Goal: Task Accomplishment & Management: Complete application form

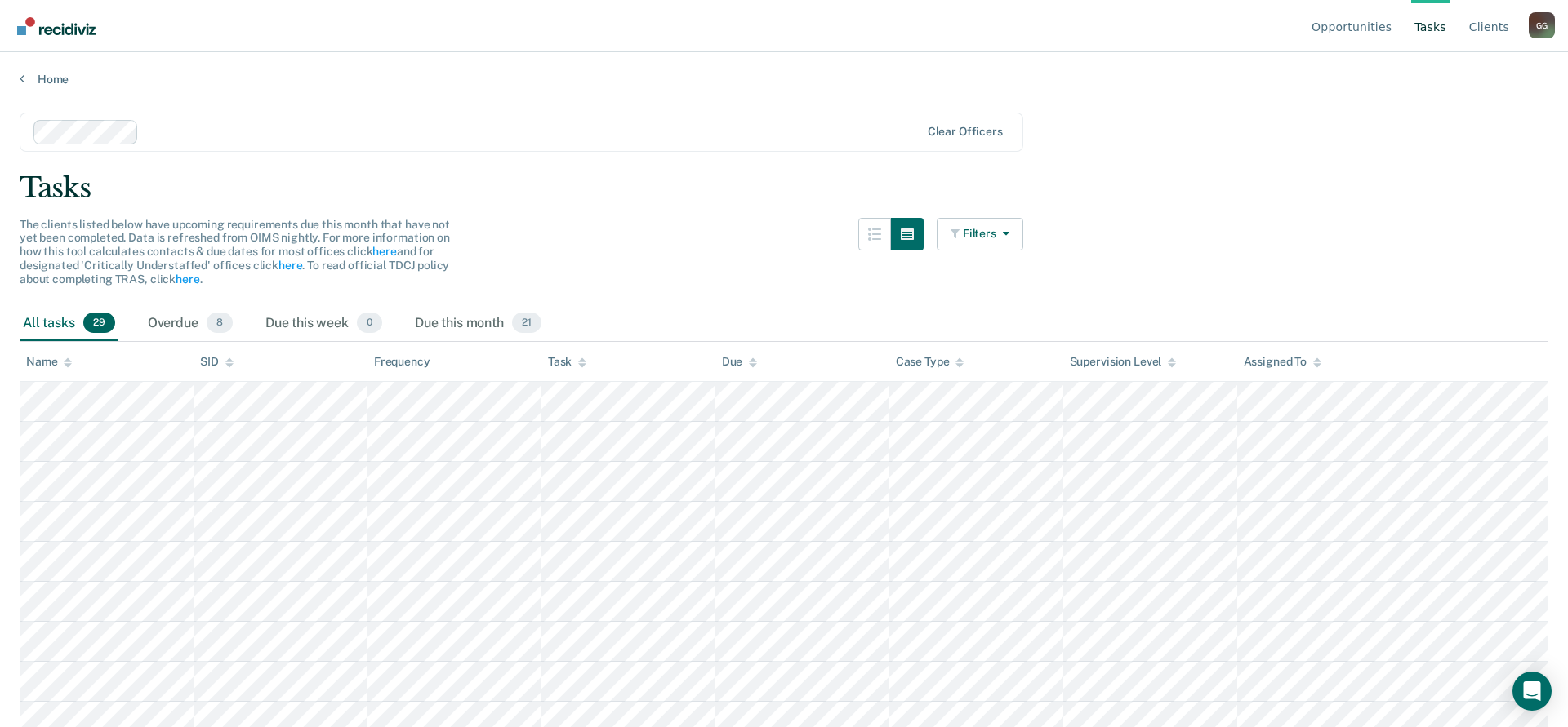
click at [1542, 30] on div "G G" at bounding box center [1541, 25] width 26 height 26
click at [1434, 78] on link "Profile" at bounding box center [1476, 76] width 106 height 14
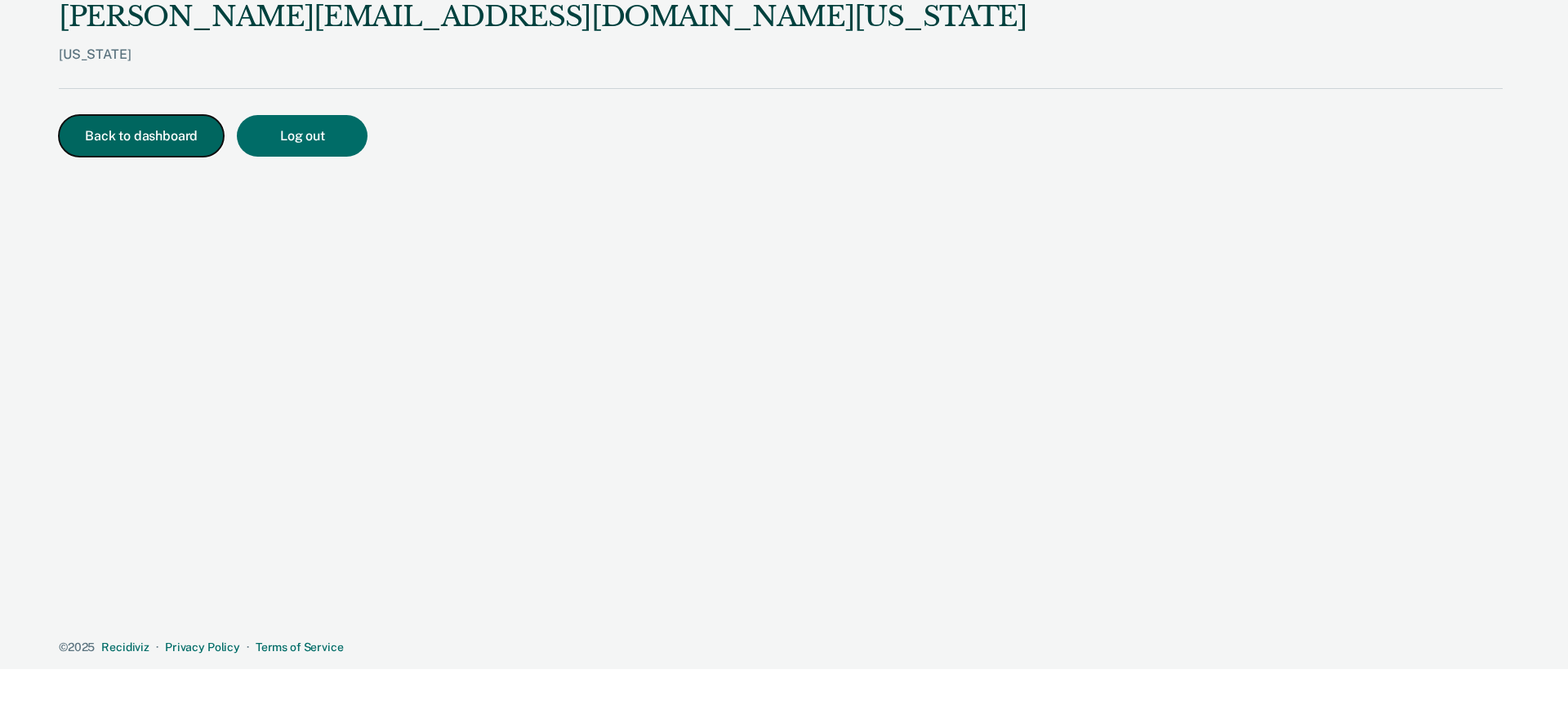
click at [135, 145] on button "Back to dashboard" at bounding box center [141, 136] width 165 height 42
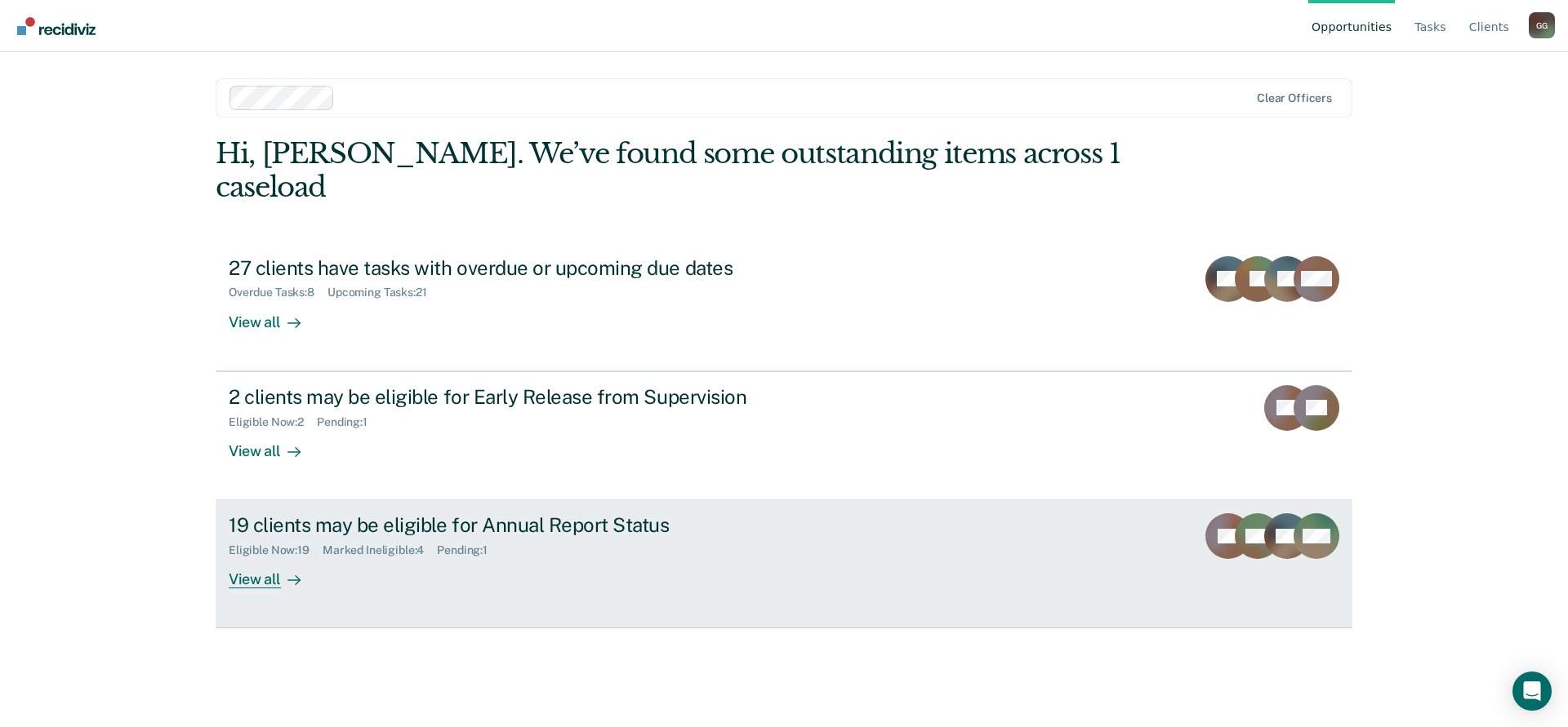
click at [399, 513] on div "19 clients may be eligible for Annual Report Status" at bounding box center [515, 525] width 573 height 24
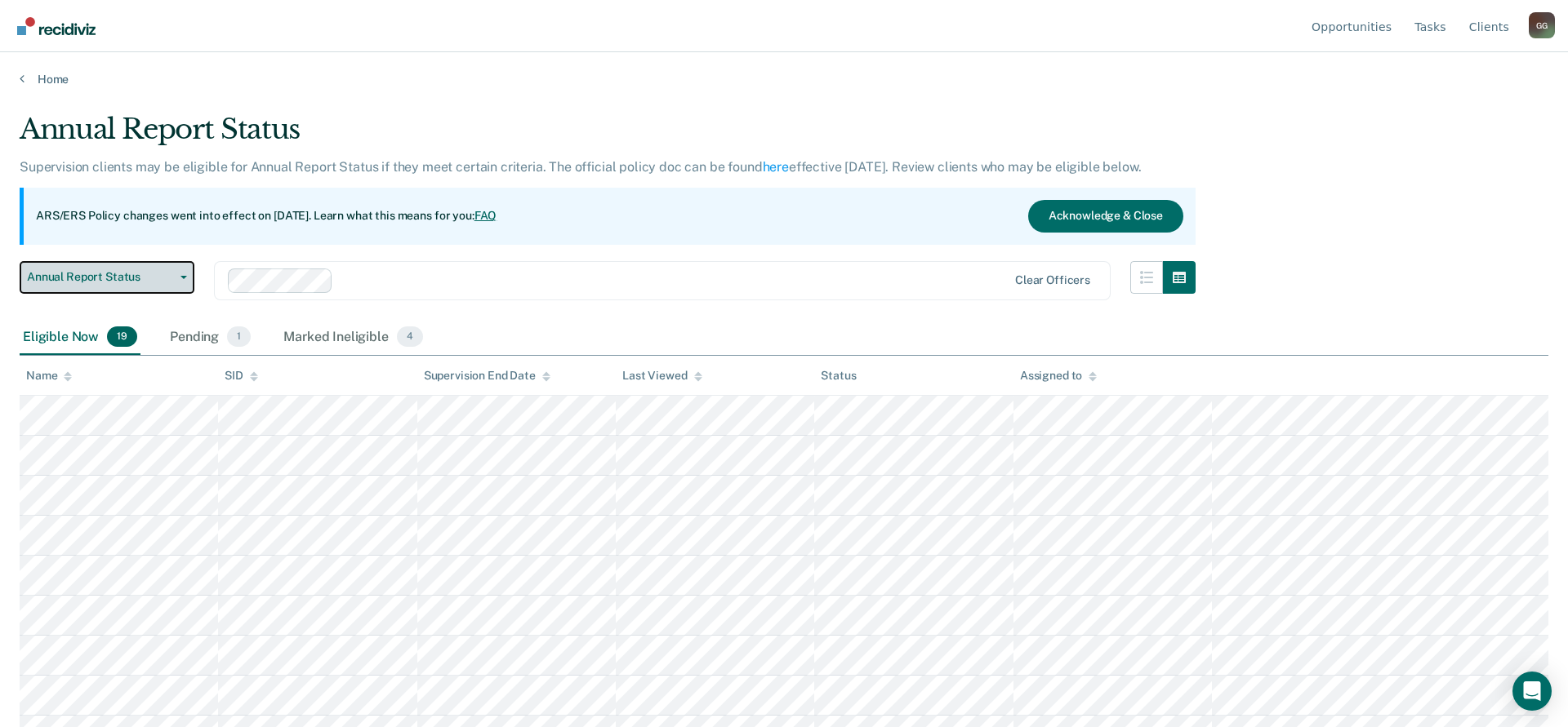
click at [186, 275] on button "Annual Report Status" at bounding box center [106, 278] width 175 height 33
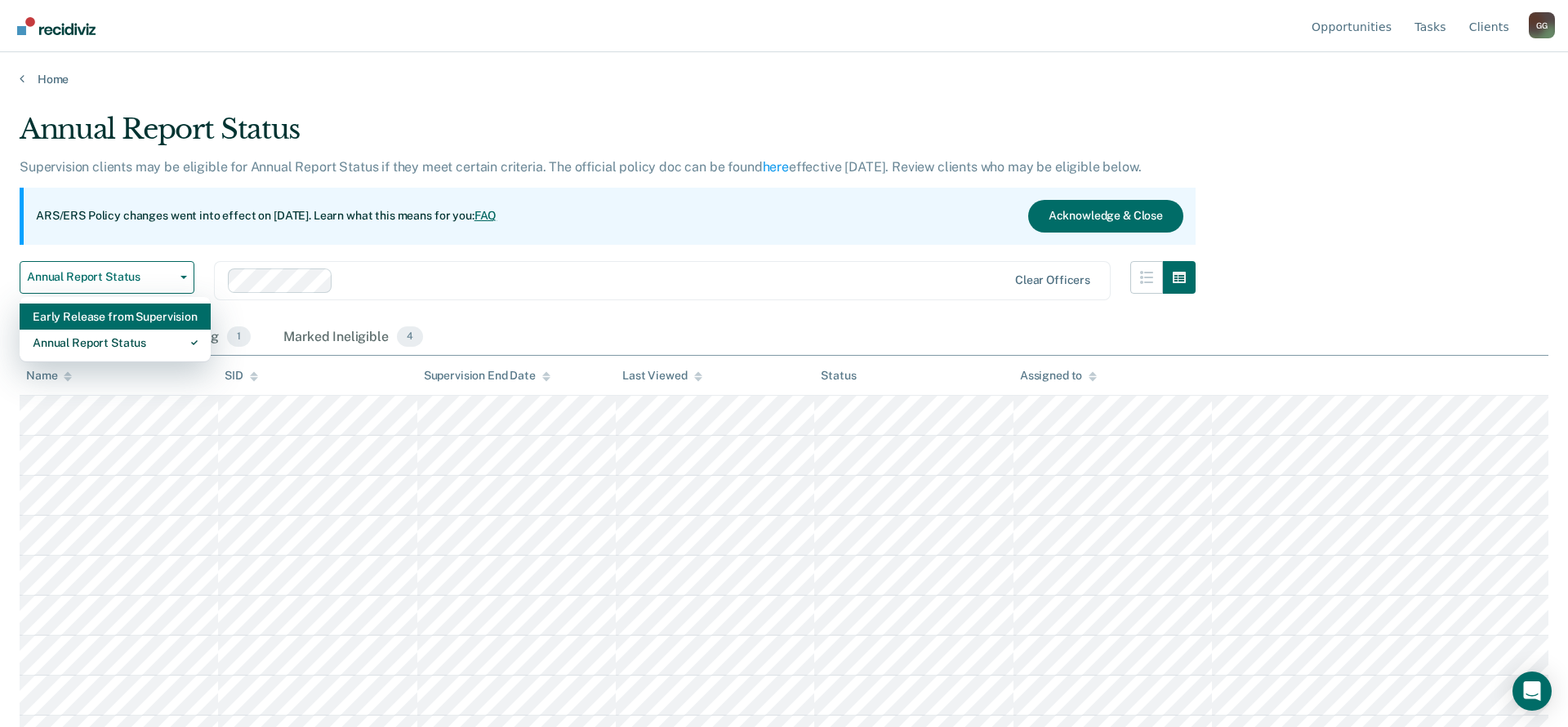
click at [111, 317] on div "Early Release from Supervision" at bounding box center [115, 317] width 165 height 26
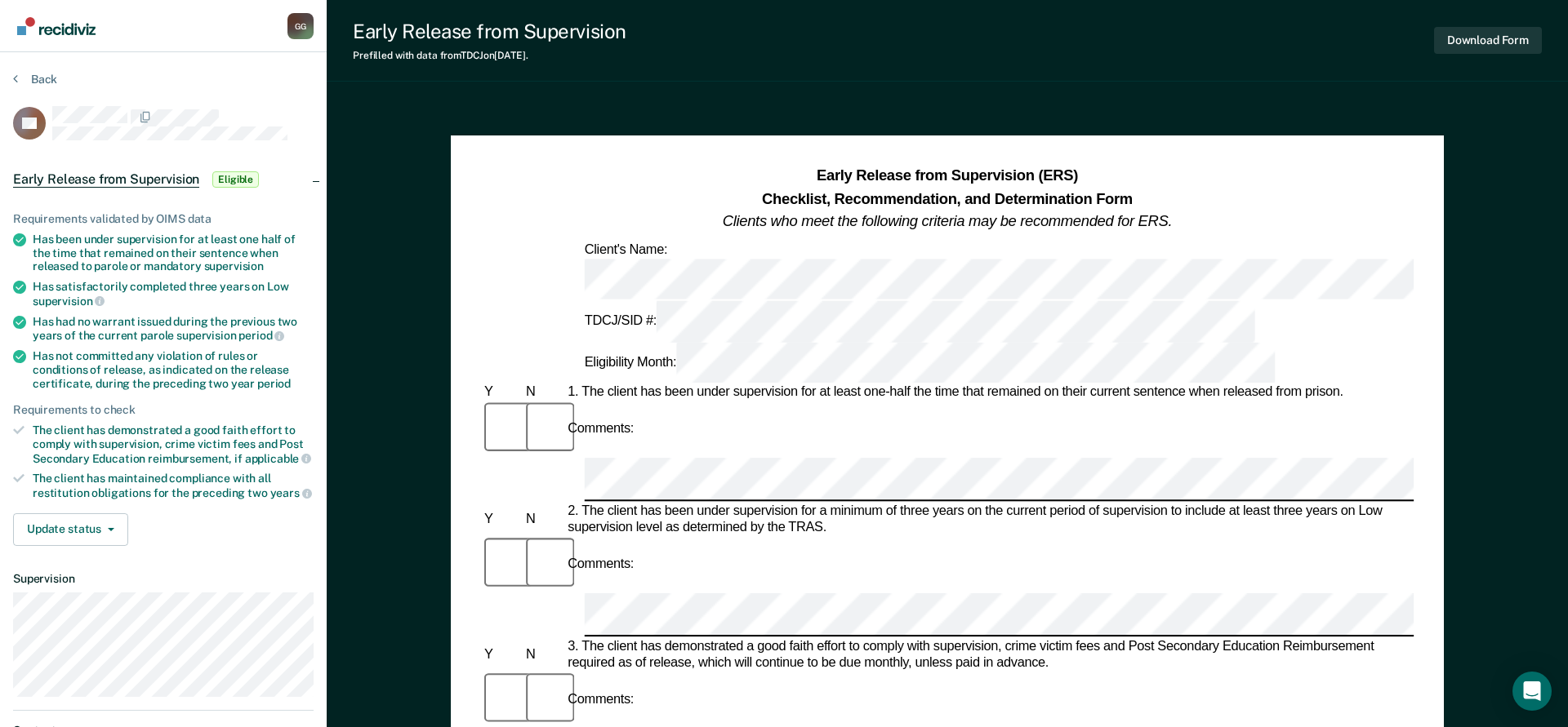
click at [726, 402] on div "Comments:" at bounding box center [947, 430] width 933 height 57
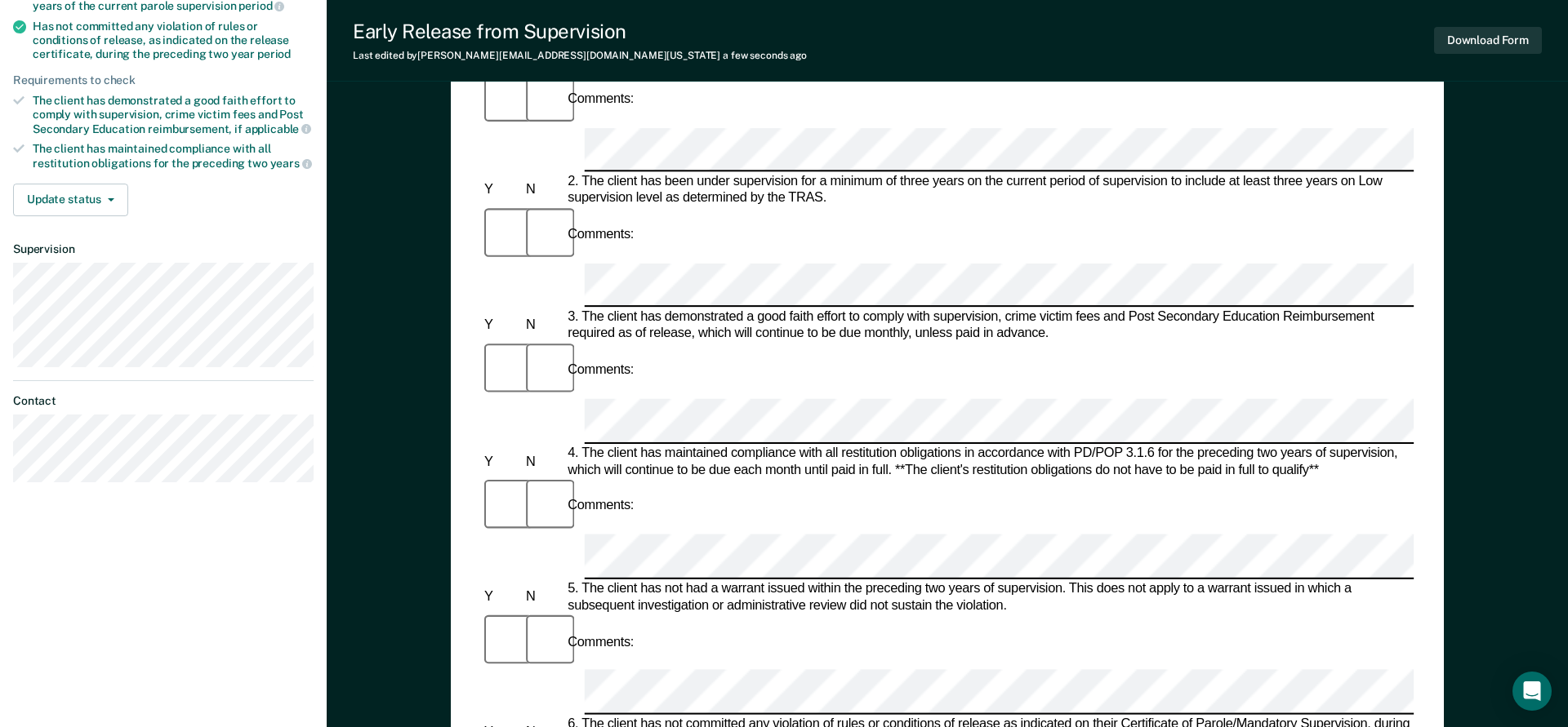
scroll to position [413, 0]
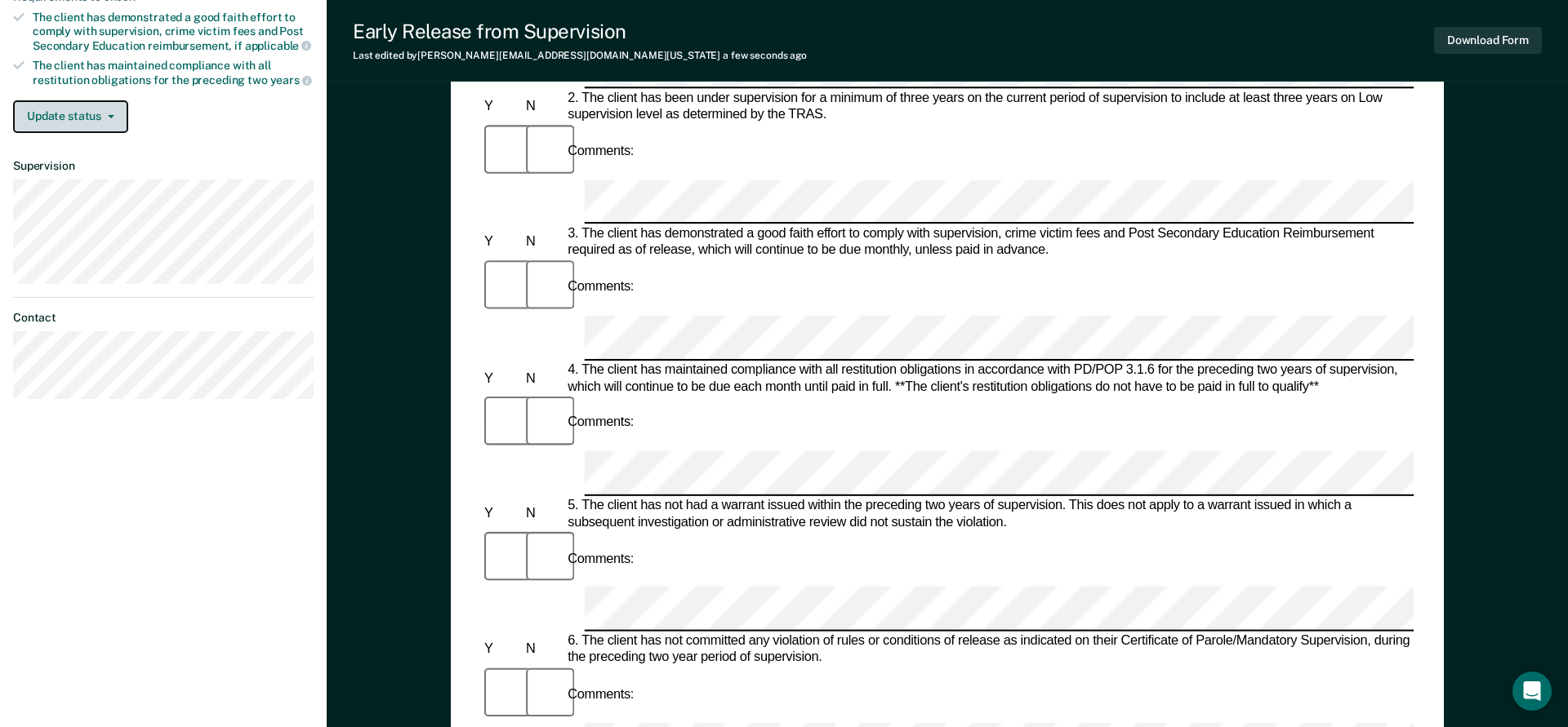
click at [108, 119] on button "Update status" at bounding box center [71, 116] width 115 height 33
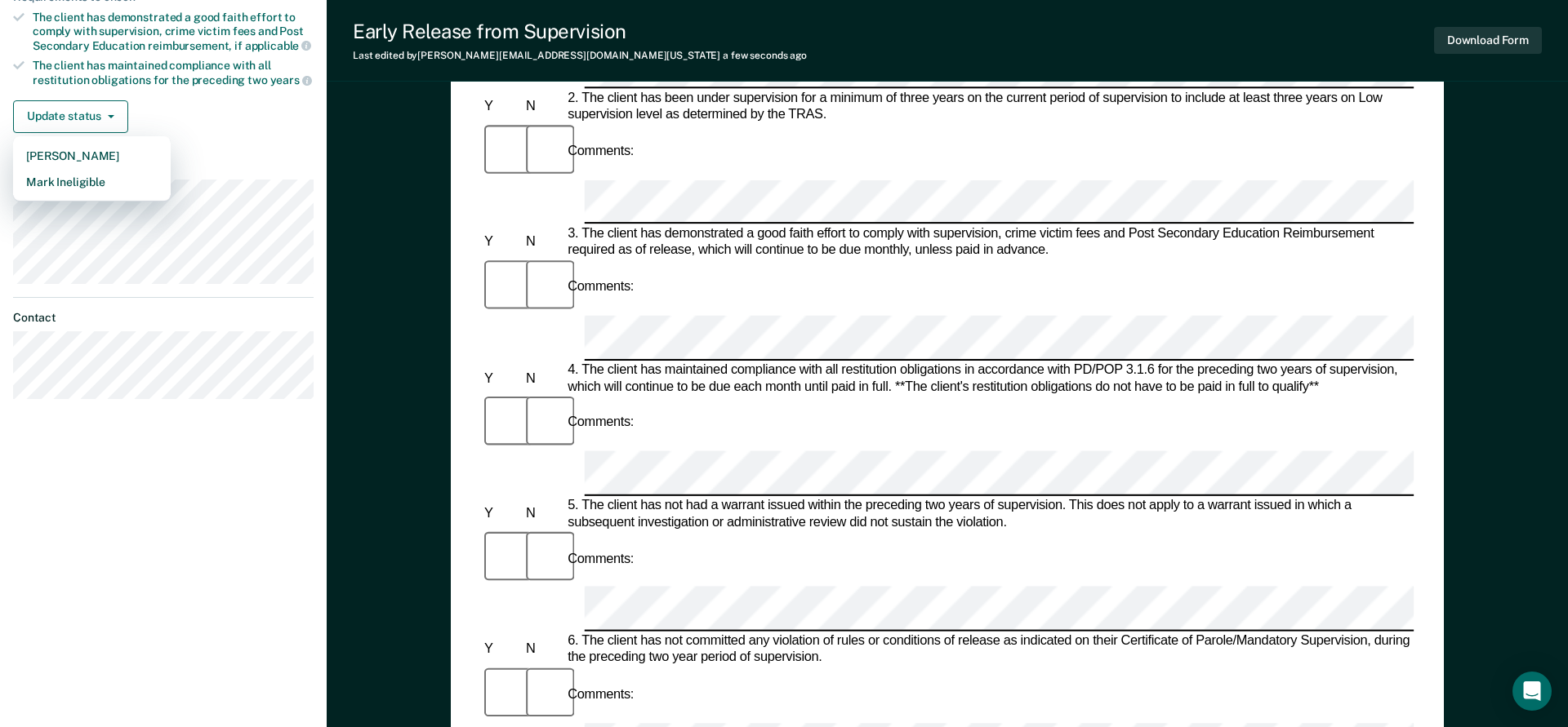
click at [768, 40] on div "Early Release from Supervision Last edited by [PERSON_NAME][EMAIL_ADDRESS][DOMA…" at bounding box center [947, 41] width 1242 height 82
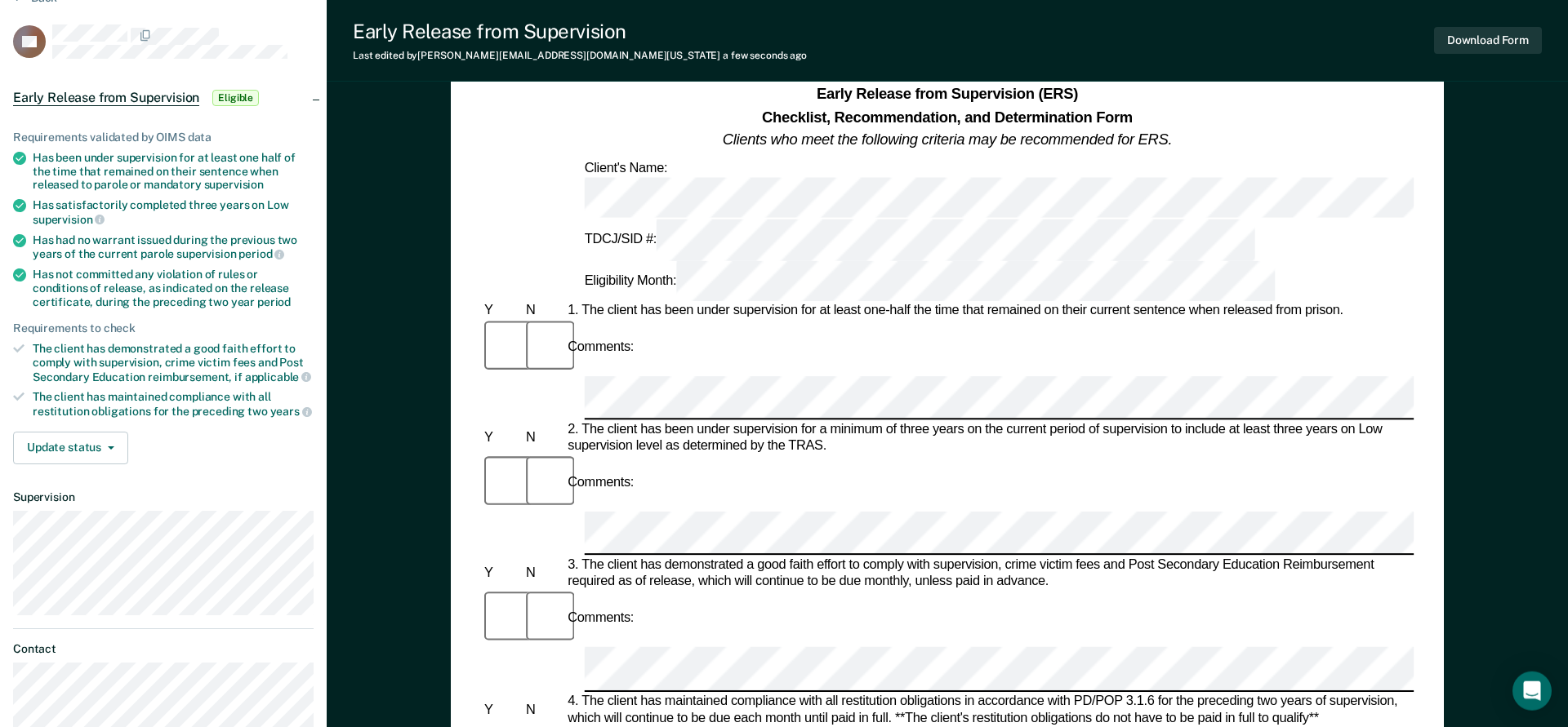
scroll to position [417, 0]
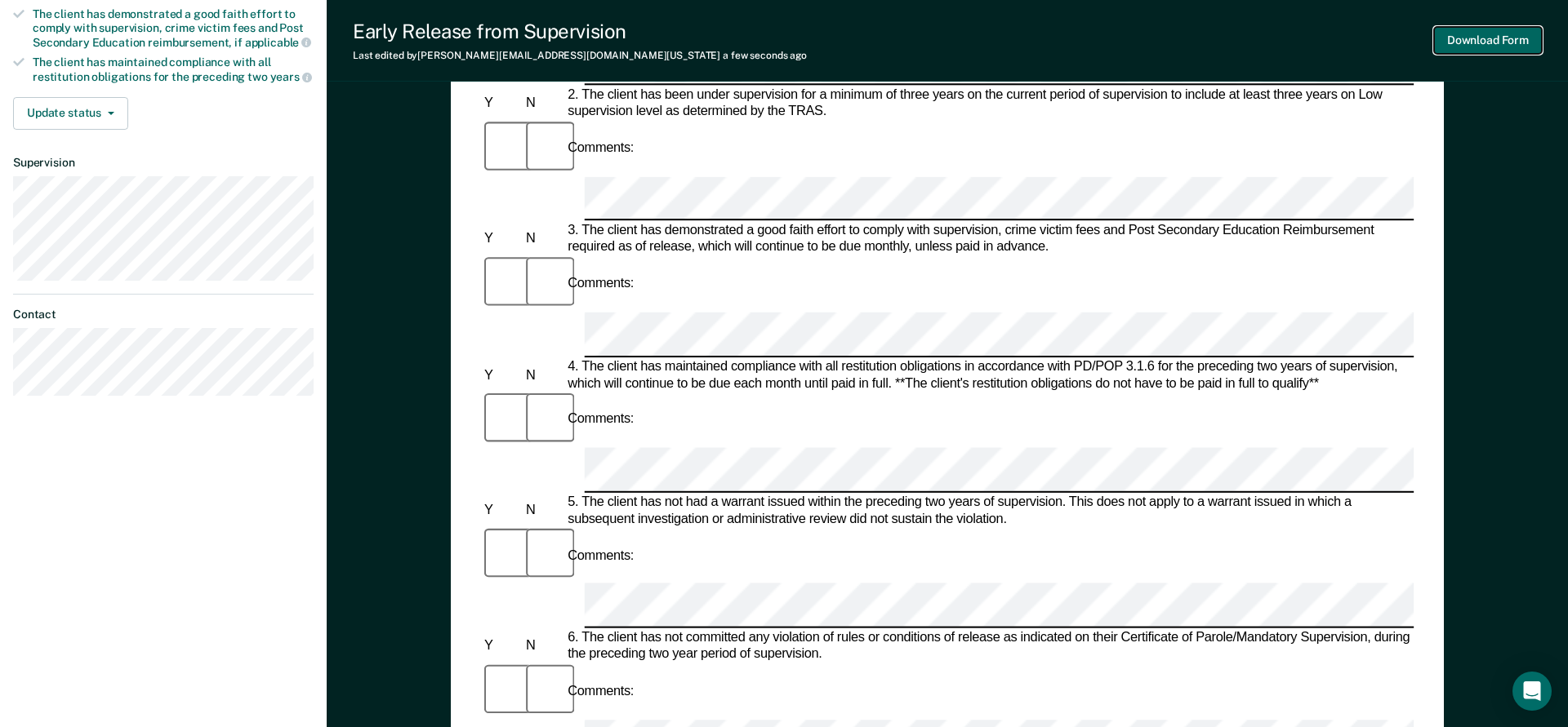
click at [1502, 44] on button "Download Form" at bounding box center [1488, 40] width 108 height 27
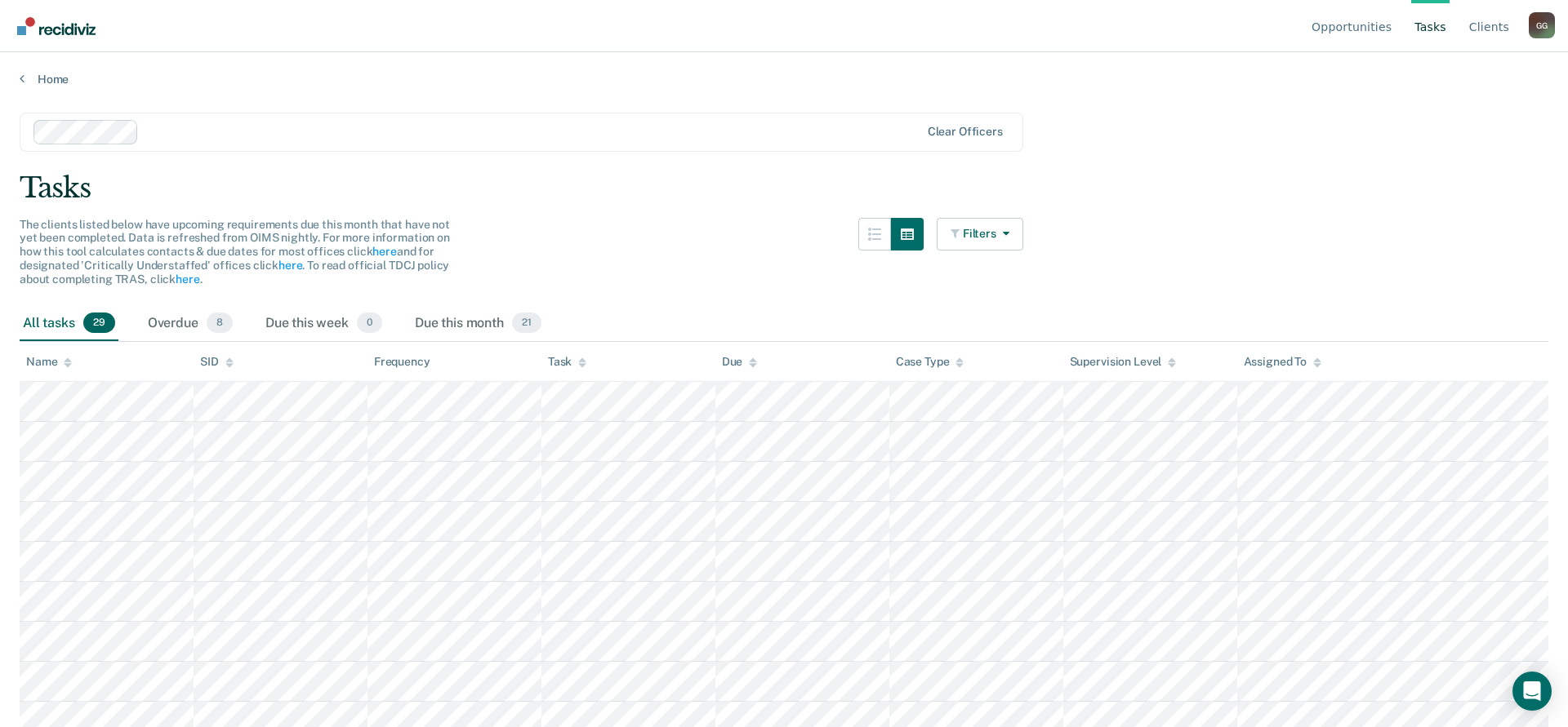
click at [1532, 27] on div "G G" at bounding box center [1541, 25] width 26 height 26
click at [1431, 74] on link "Profile" at bounding box center [1476, 76] width 106 height 14
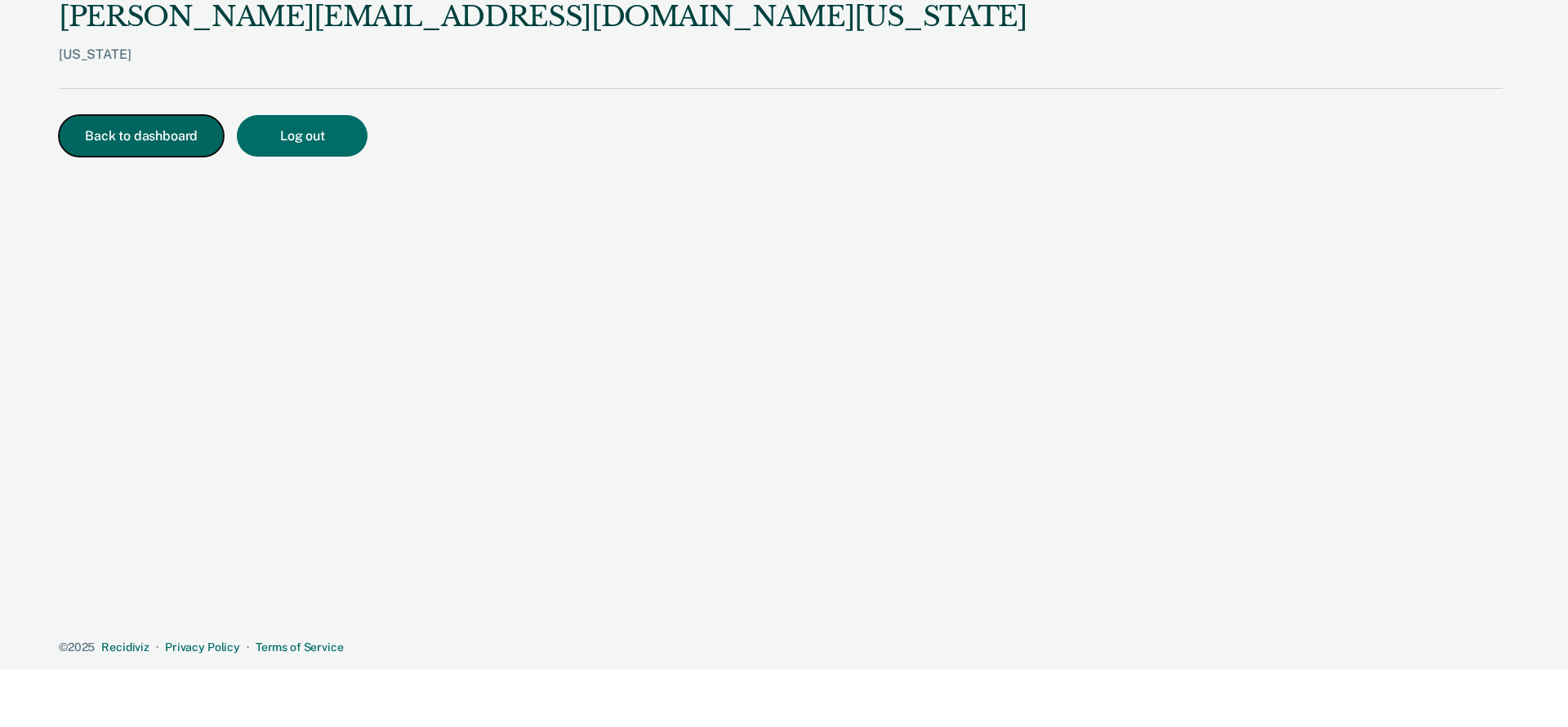
click at [123, 139] on button "Back to dashboard" at bounding box center [141, 136] width 165 height 42
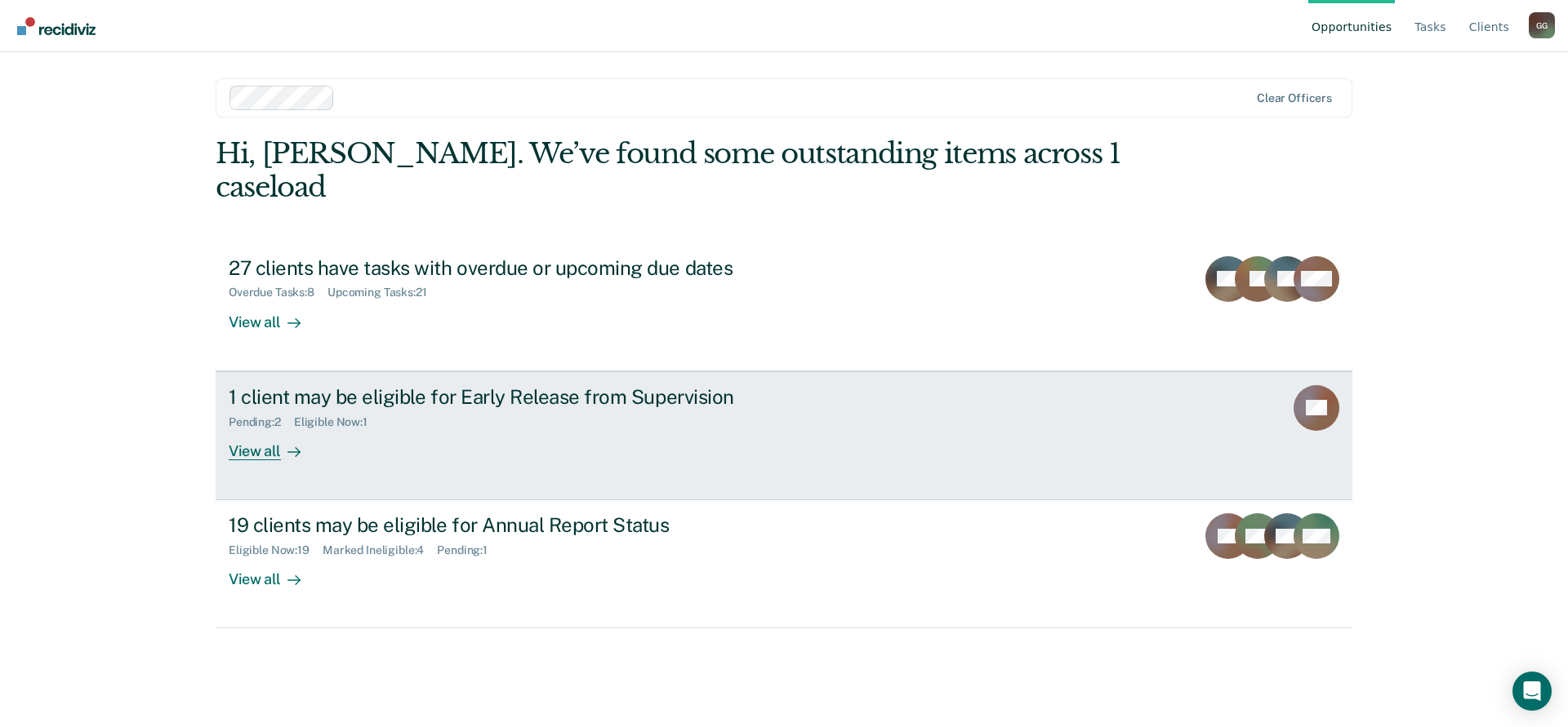
click at [302, 386] on div "1 client may be eligible for Early Release from Supervision" at bounding box center [515, 397] width 573 height 24
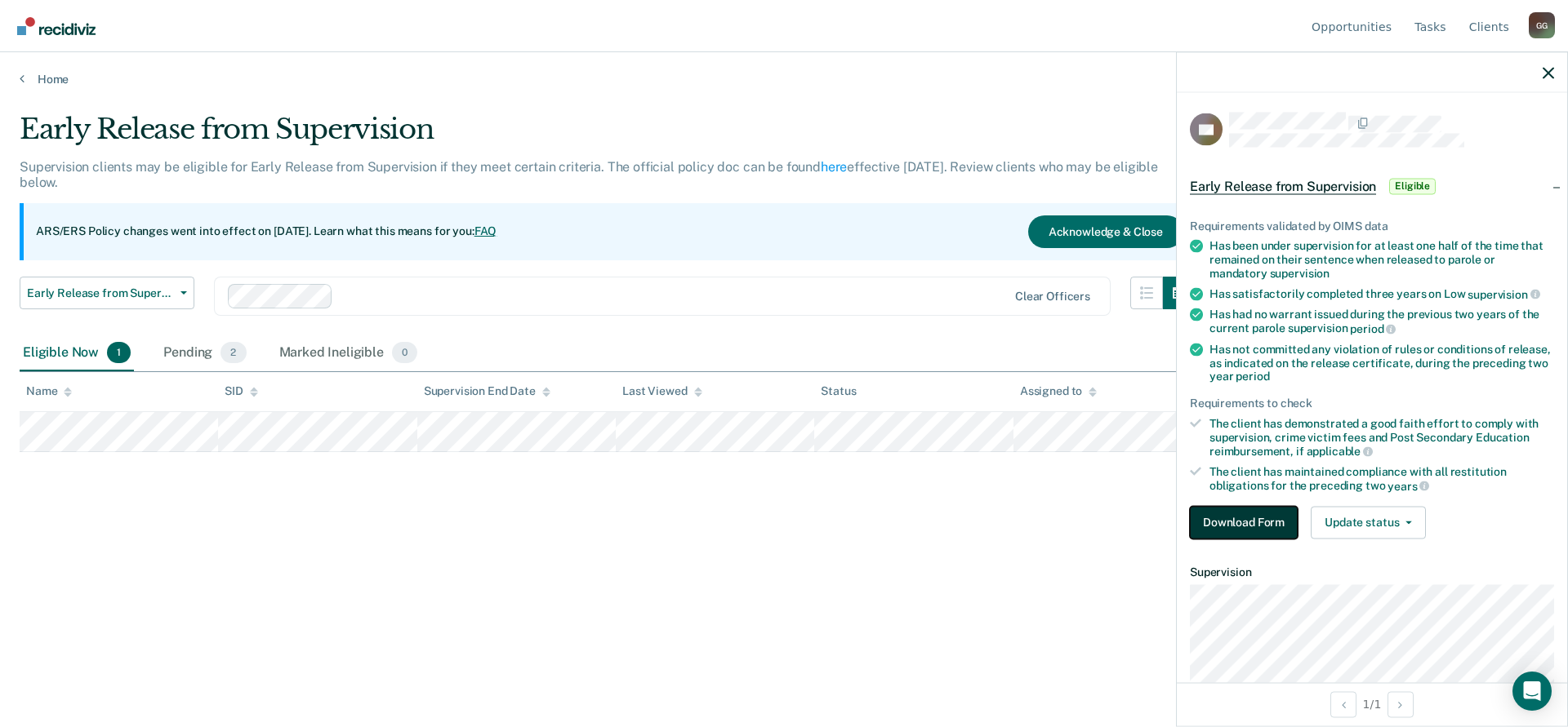
click at [1253, 518] on button "Download Form" at bounding box center [1244, 522] width 108 height 33
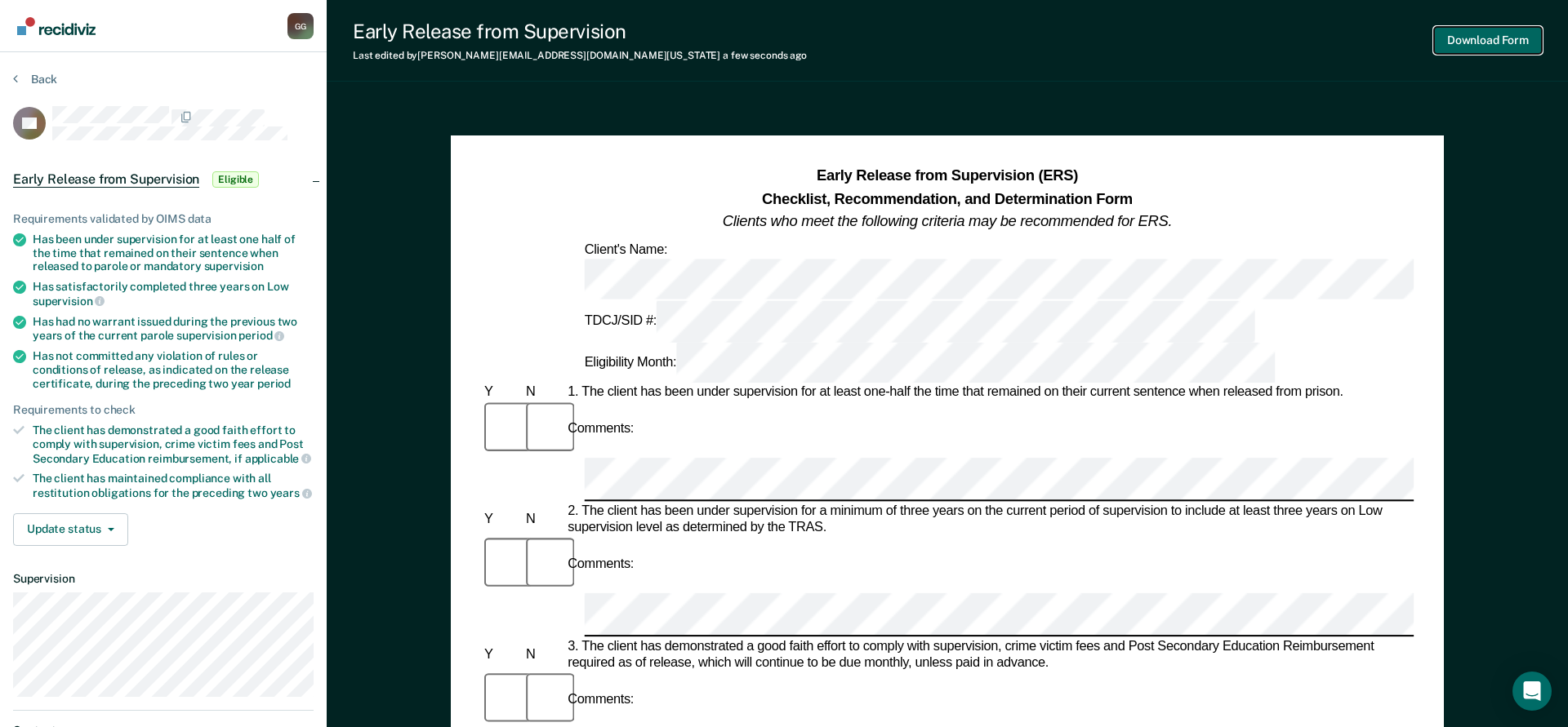
click at [1490, 43] on button "Download Form" at bounding box center [1488, 40] width 108 height 27
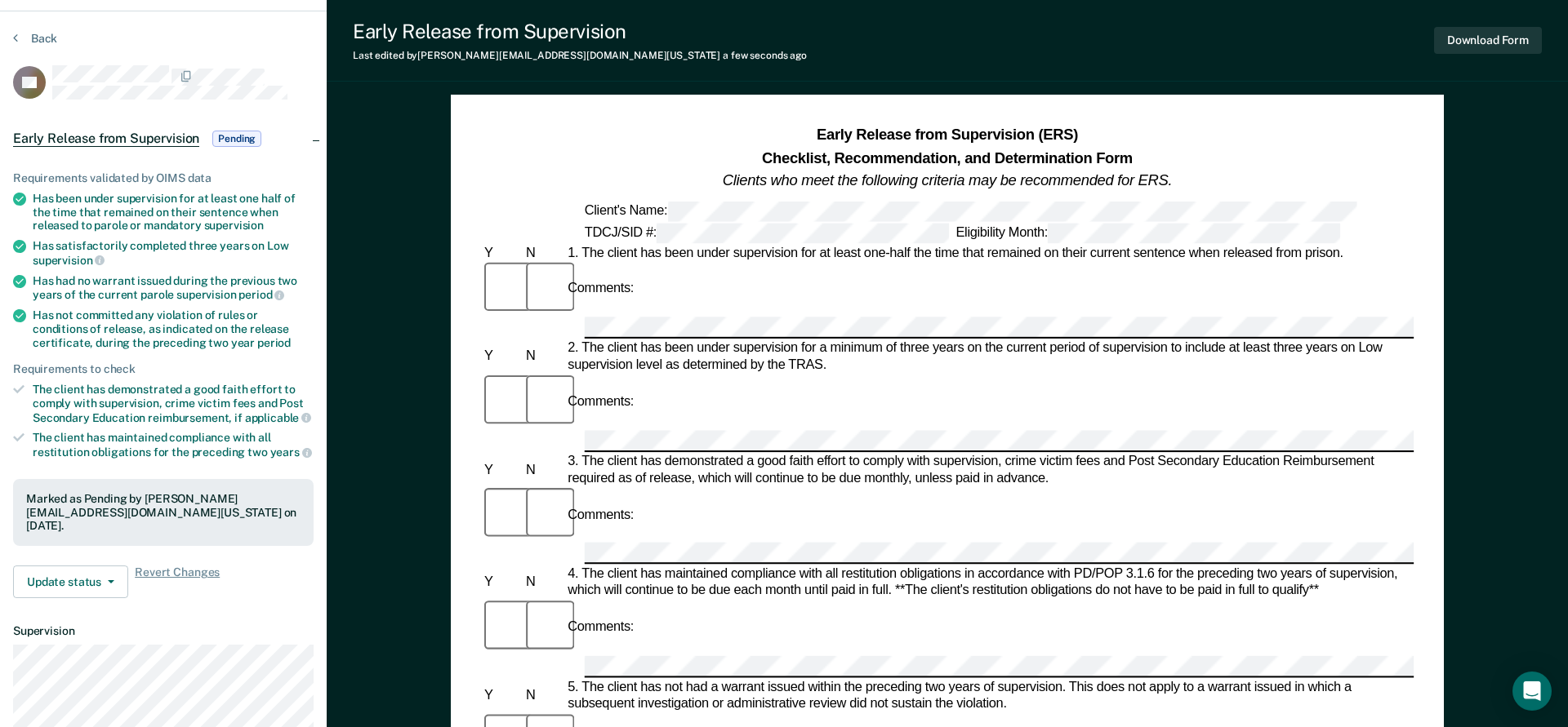
scroll to position [67, 0]
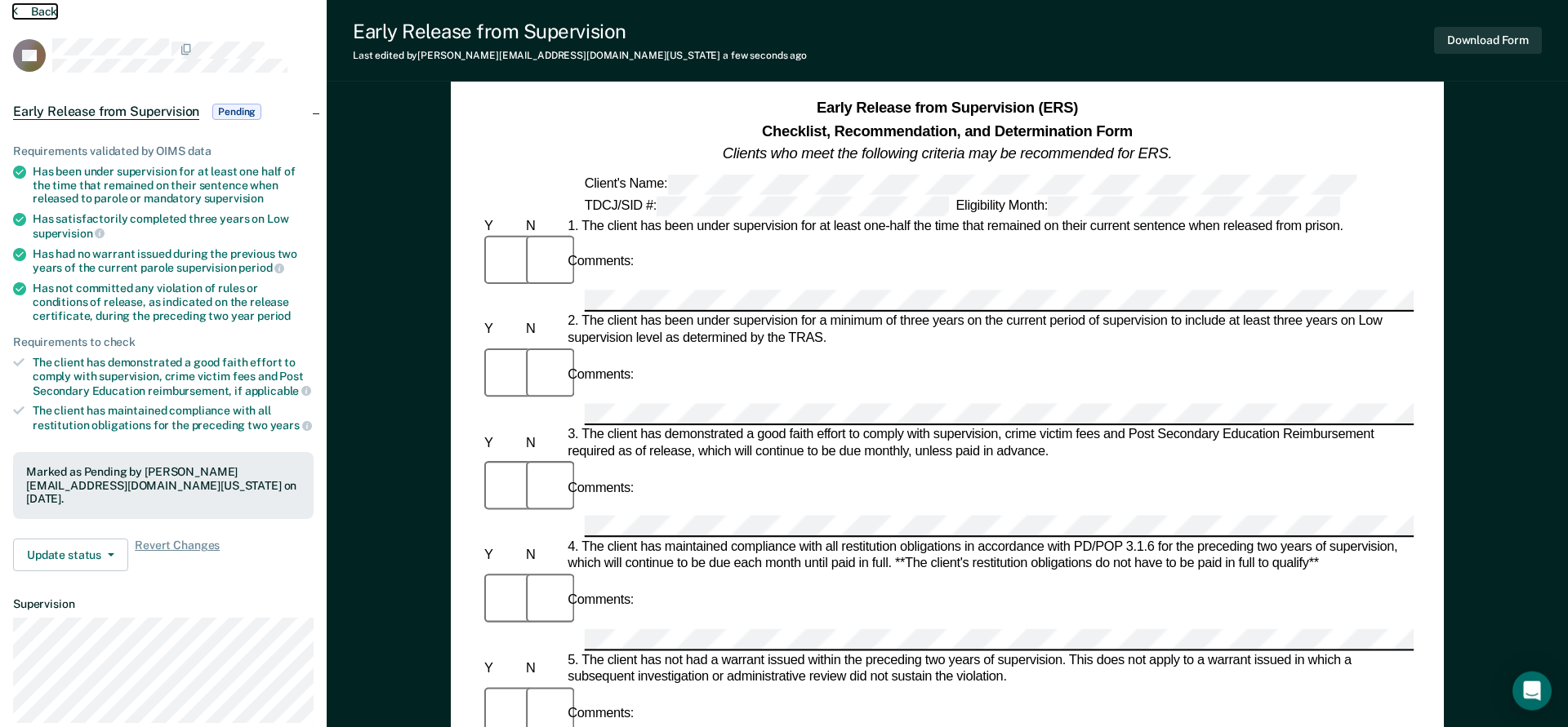
click at [35, 13] on button "Back" at bounding box center [35, 12] width 44 height 15
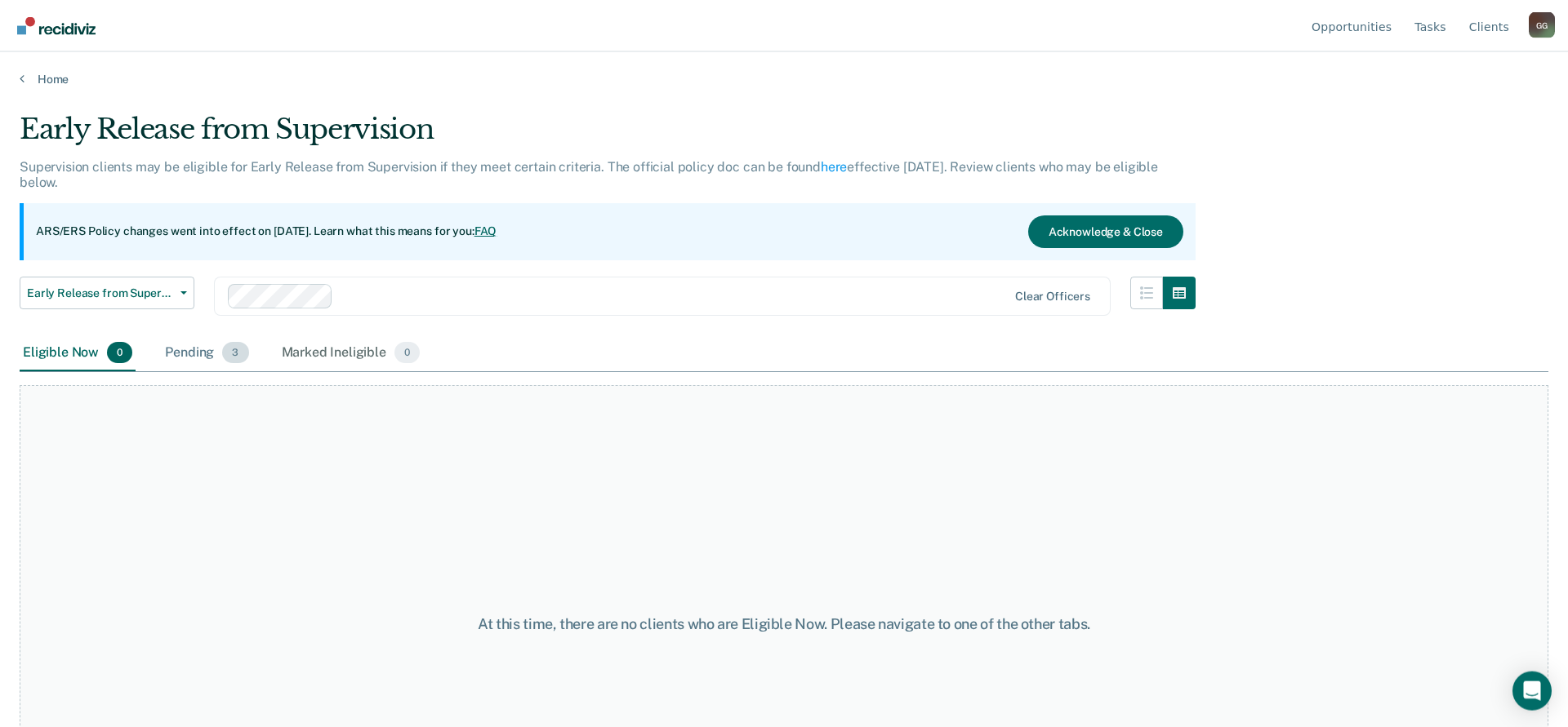
click at [200, 356] on div "Pending 3" at bounding box center [206, 353] width 90 height 36
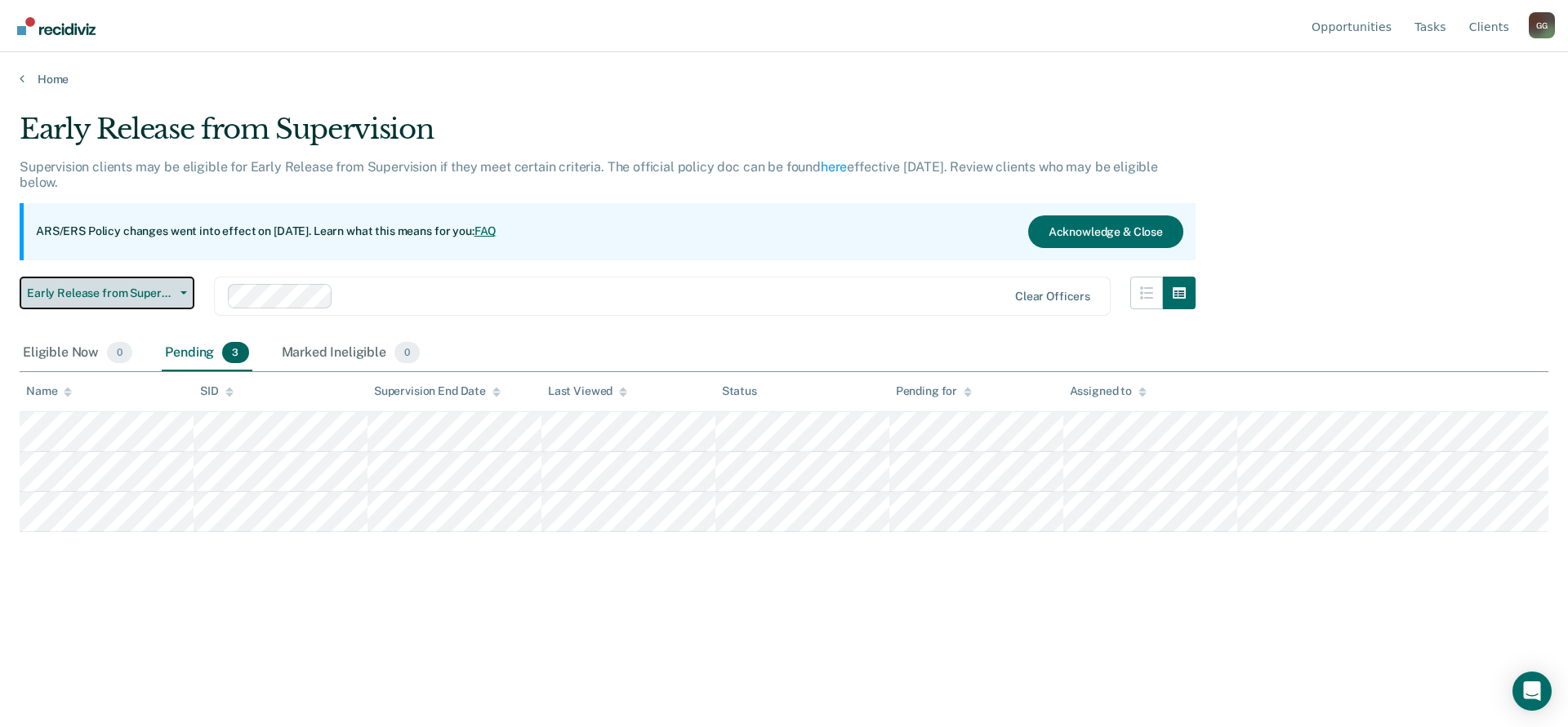
click at [181, 294] on button "Early Release from Supervision" at bounding box center [106, 293] width 175 height 33
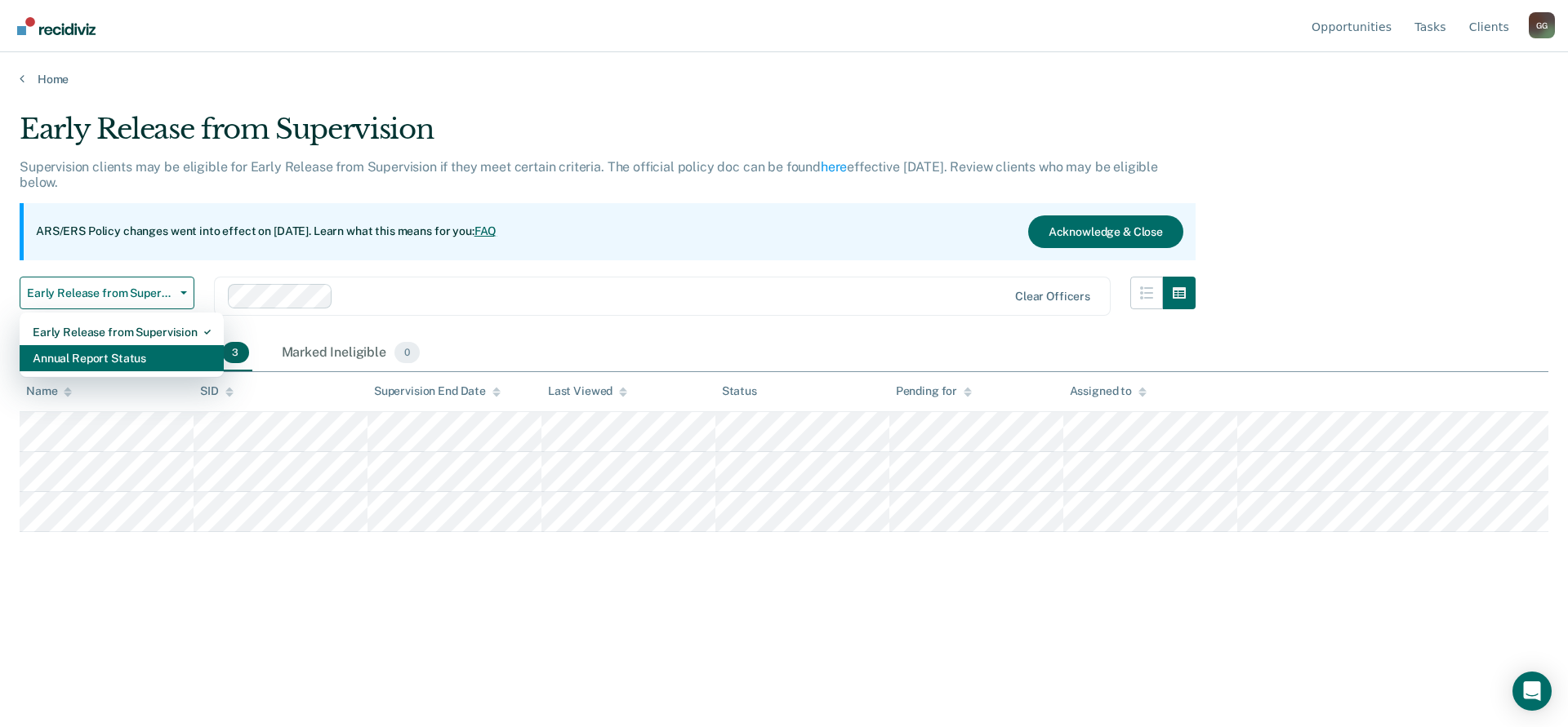
click at [120, 359] on div "Annual Report Status" at bounding box center [122, 358] width 178 height 26
